Goal: Navigation & Orientation: Go to known website

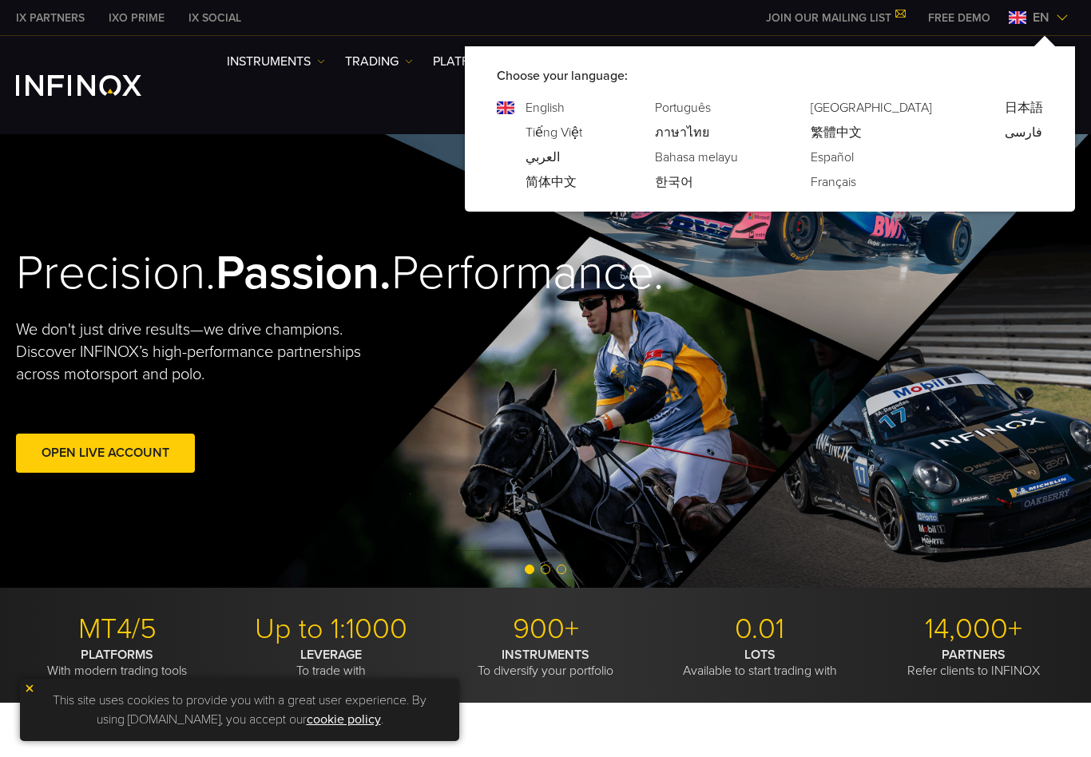
click at [1060, 21] on img at bounding box center [1062, 17] width 13 height 13
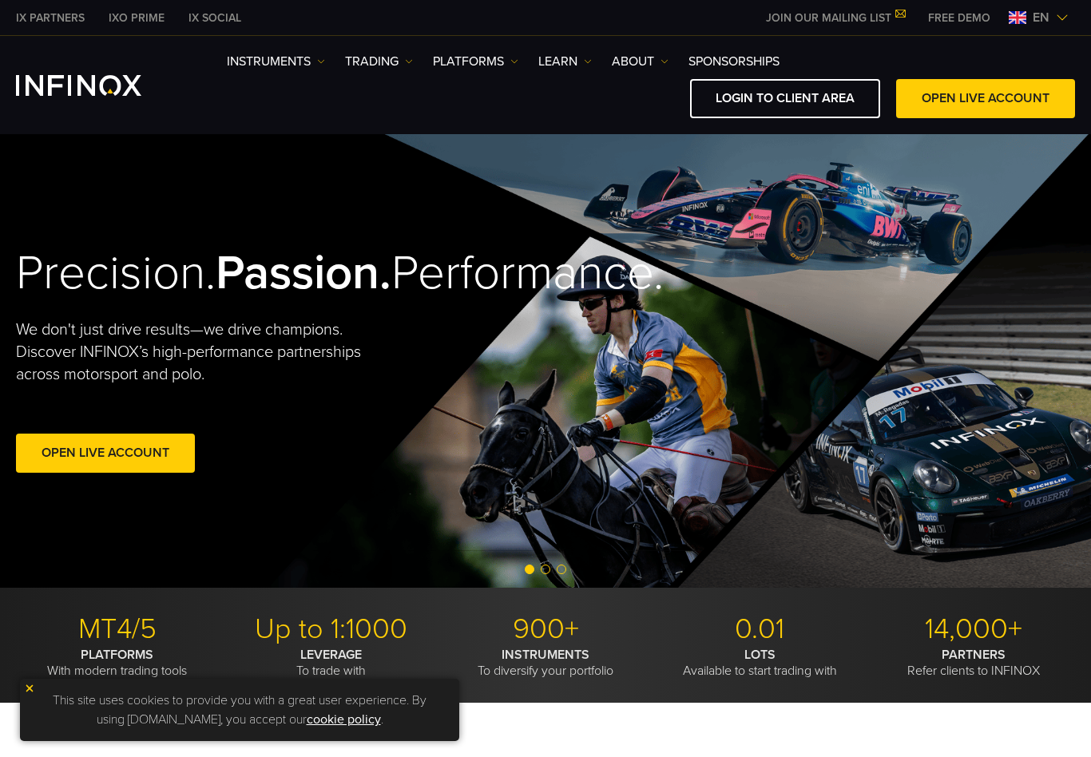
click at [1060, 19] on img at bounding box center [1062, 17] width 13 height 13
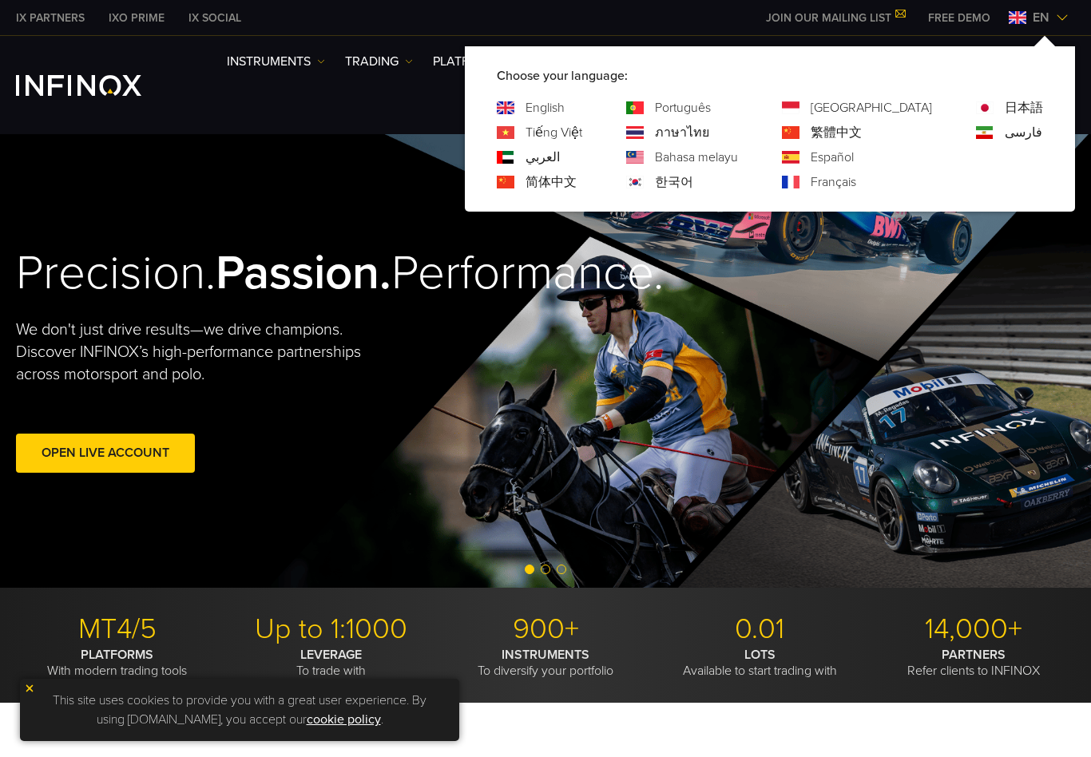
click at [737, 172] on div "Português ภาษาไทย Bahasa melayu 한국어" at bounding box center [682, 144] width 112 height 93
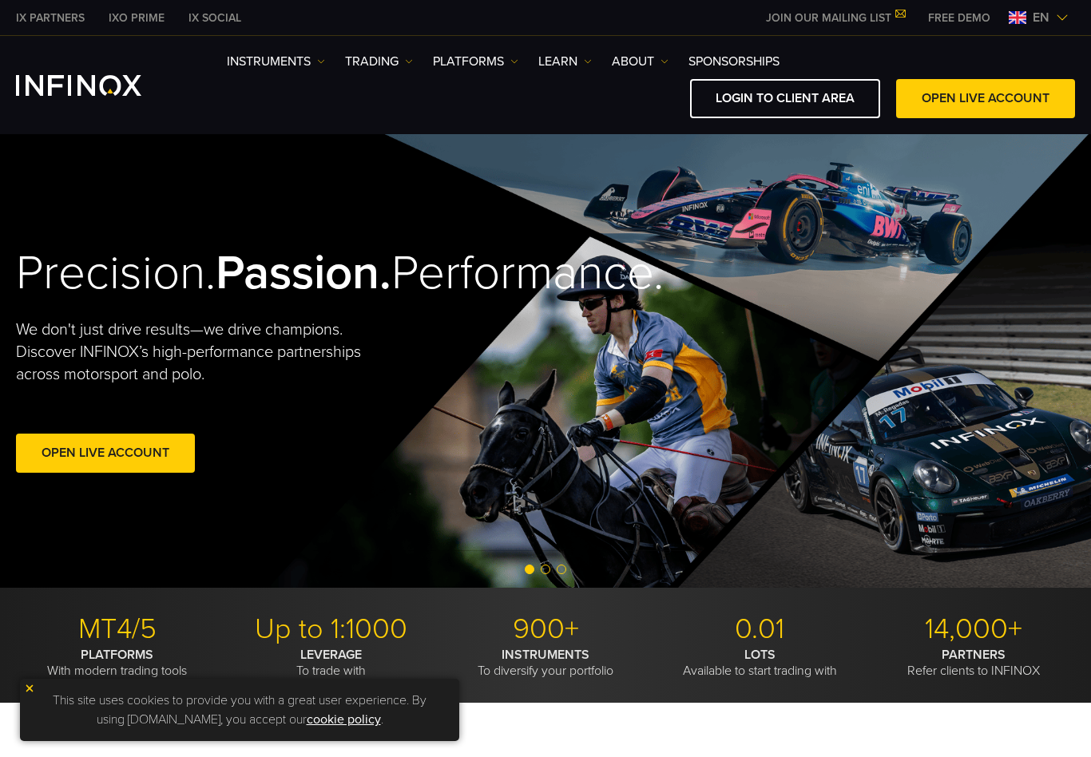
click at [733, 185] on div "Precision. Passion. Performance. We don't just drive results—we drive champions…" at bounding box center [545, 361] width 1091 height 454
click at [1071, 22] on div "IX PARTNERS IXO PRIME IX SOCIAL JOIN OUR MAILING LIST Never Miss a Trading Oppo…" at bounding box center [545, 17] width 1091 height 35
click at [1064, 22] on img at bounding box center [1062, 17] width 13 height 13
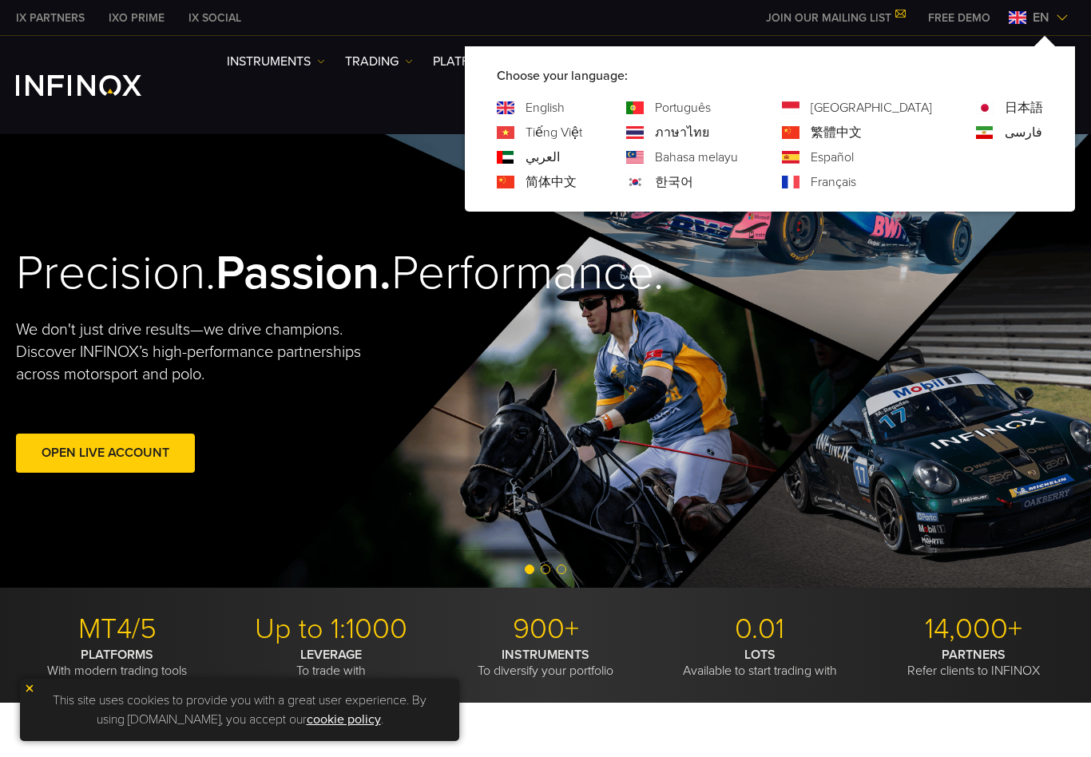
click at [693, 184] on link "한국어" at bounding box center [674, 182] width 38 height 19
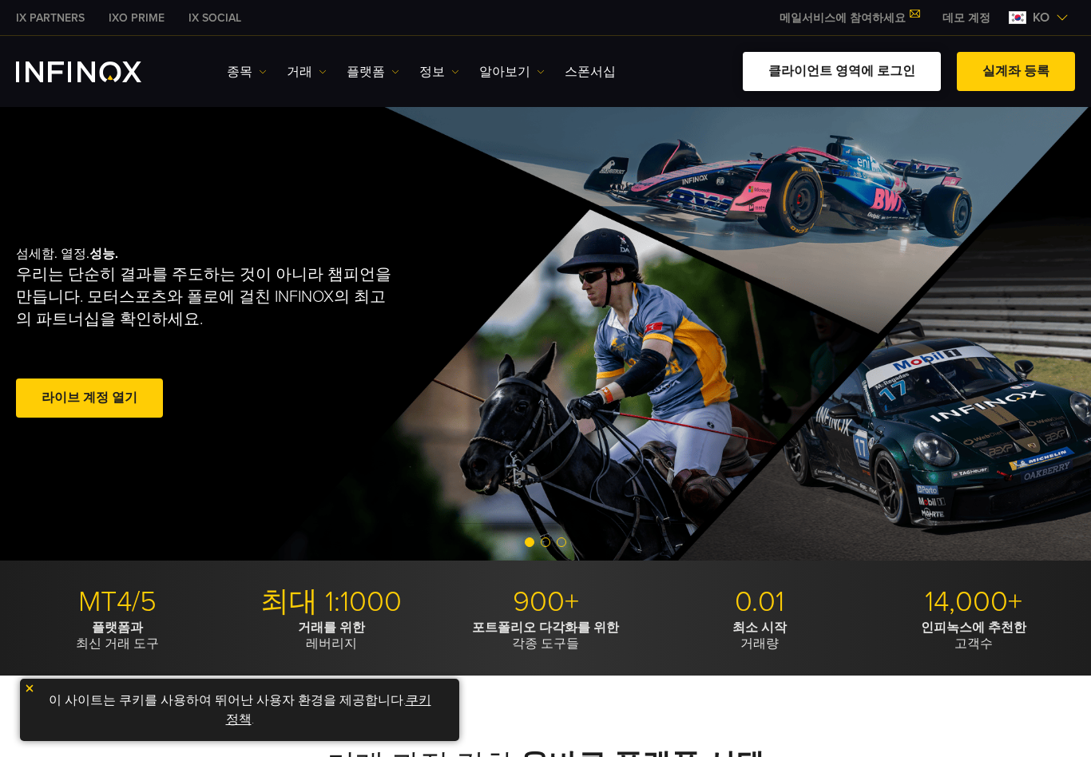
click at [863, 82] on link "클라이언트 영역에 로그인" at bounding box center [842, 71] width 198 height 39
